Goal: Task Accomplishment & Management: Use online tool/utility

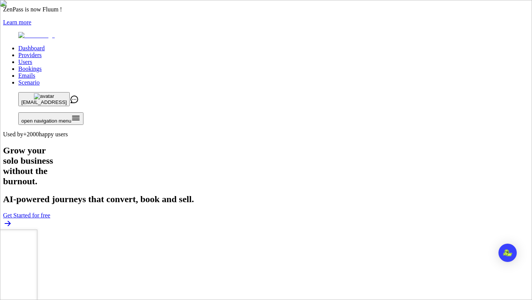
click at [32, 59] on link "Users" at bounding box center [25, 62] width 14 height 6
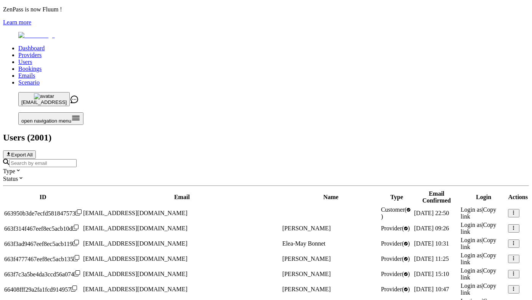
click at [77, 159] on input "Search by email" at bounding box center [42, 163] width 67 height 8
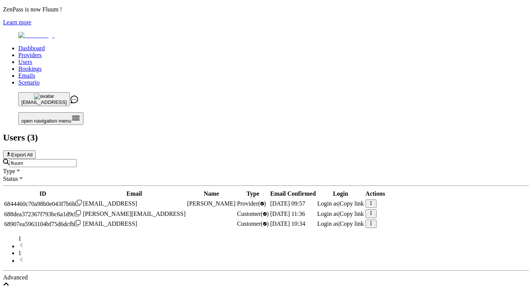
type input "fluum"
click at [339, 201] on span "Login as" at bounding box center [328, 204] width 21 height 6
